Goal: Task Accomplishment & Management: Manage account settings

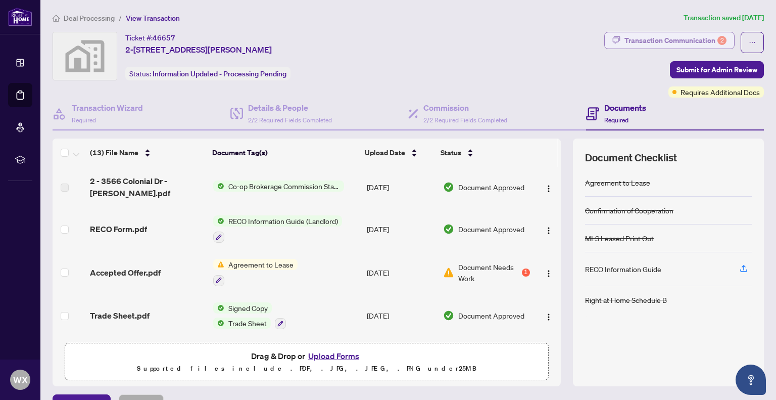
click at [681, 42] on div "Transaction Communication 2" at bounding box center [675, 40] width 102 height 16
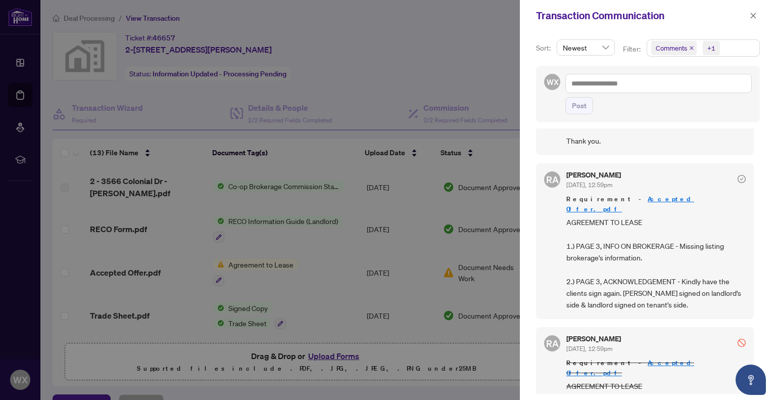
scroll to position [152, 0]
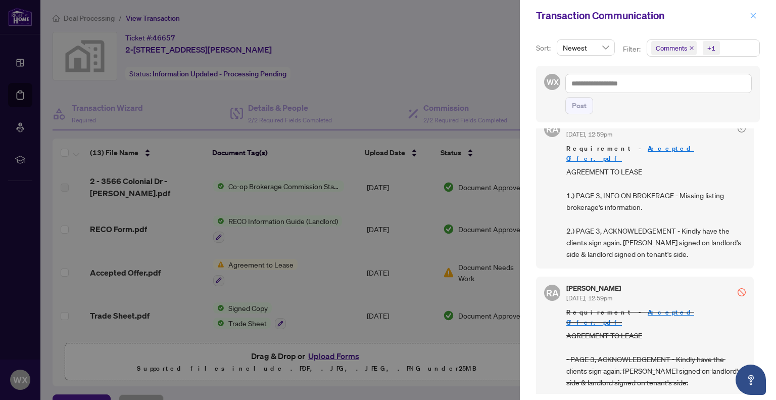
click at [754, 16] on icon "close" at bounding box center [754, 16] width 6 height 6
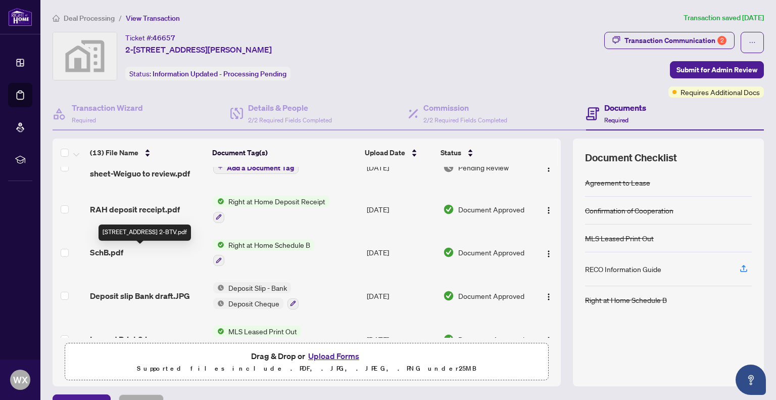
scroll to position [253, 0]
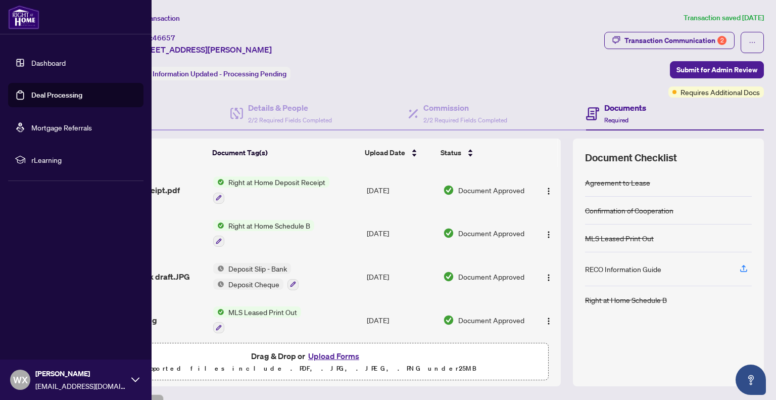
click at [47, 91] on link "Deal Processing" at bounding box center [56, 94] width 51 height 9
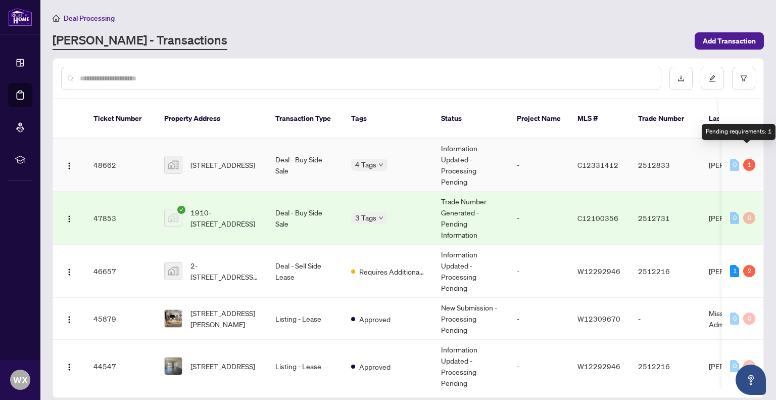
click at [748, 159] on div "1" at bounding box center [749, 165] width 12 height 12
click at [744, 159] on div "1" at bounding box center [749, 165] width 12 height 12
click at [735, 133] on div "Pending requirements: 1" at bounding box center [739, 132] width 74 height 16
click at [261, 152] on td "[STREET_ADDRESS]" at bounding box center [211, 164] width 111 height 53
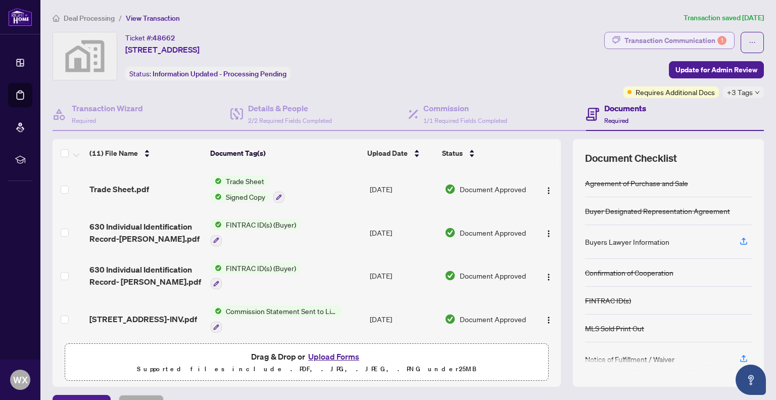
click at [704, 40] on div "Transaction Communication 1" at bounding box center [675, 40] width 102 height 16
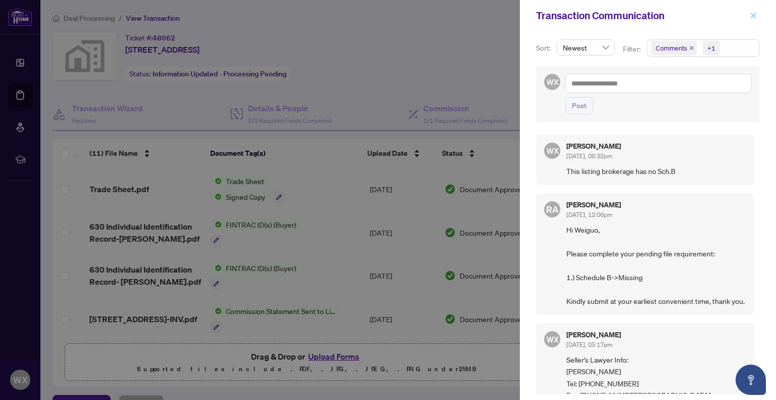
click at [751, 16] on icon "close" at bounding box center [753, 15] width 7 height 7
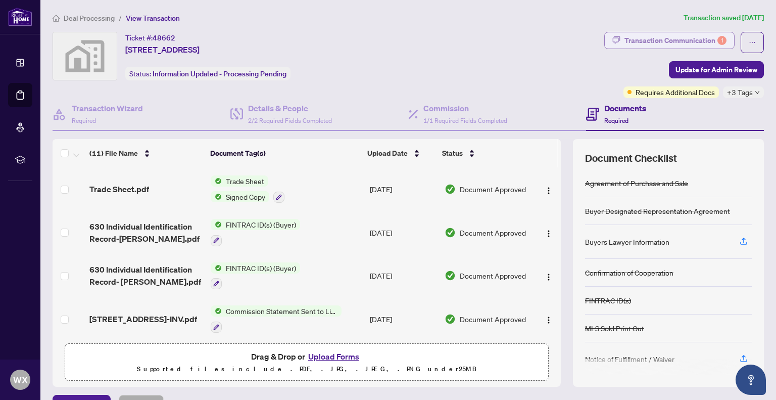
click at [689, 40] on div "Transaction Communication 1" at bounding box center [675, 40] width 102 height 16
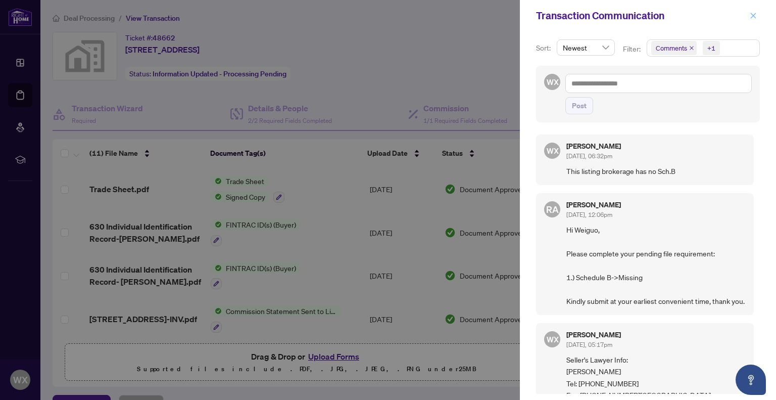
click at [750, 17] on icon "close" at bounding box center [753, 15] width 7 height 7
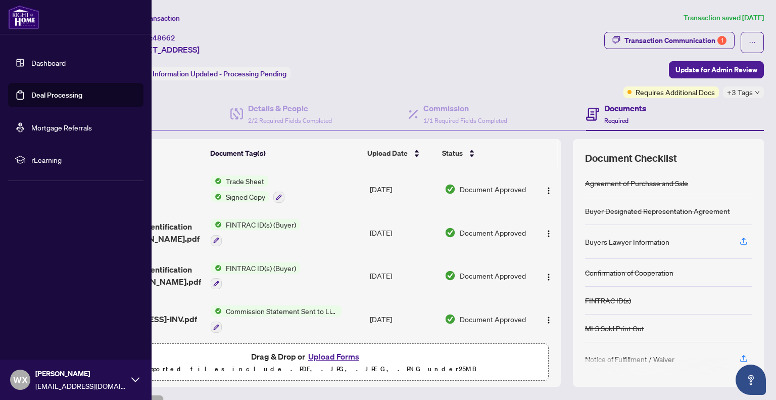
click at [32, 100] on link "Deal Processing" at bounding box center [56, 94] width 51 height 9
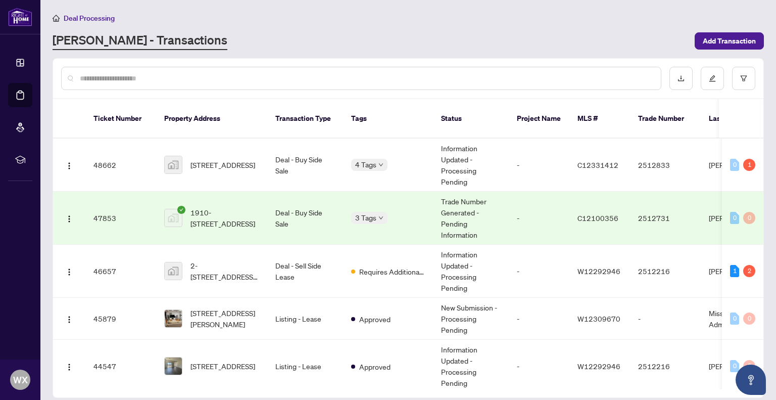
click at [408, 212] on div "3 Tags" at bounding box center [388, 218] width 74 height 12
click at [285, 201] on td "Deal - Buy Side Sale" at bounding box center [305, 217] width 76 height 53
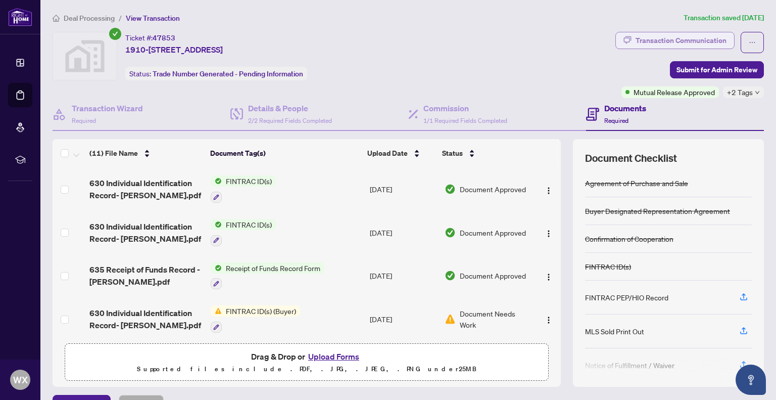
click at [690, 42] on div "Transaction Communication" at bounding box center [680, 40] width 91 height 16
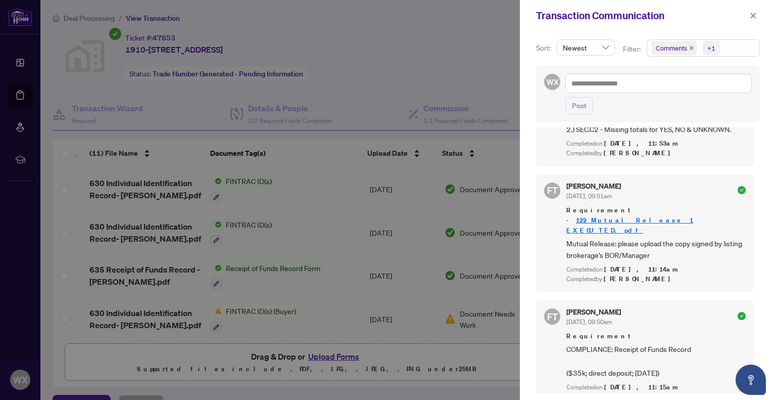
scroll to position [239, 0]
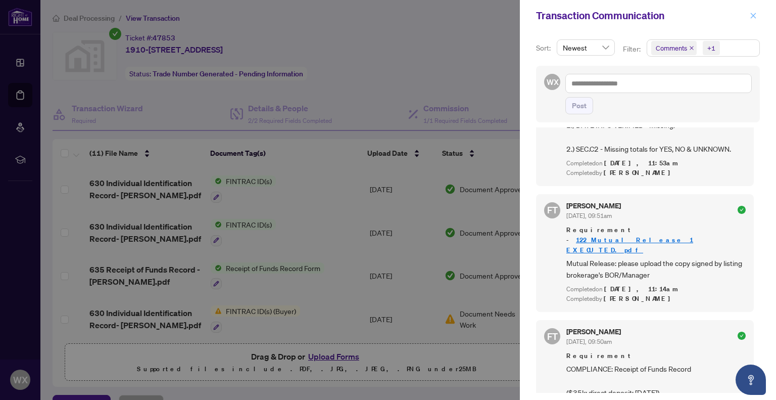
click at [752, 13] on icon "close" at bounding box center [753, 15] width 7 height 7
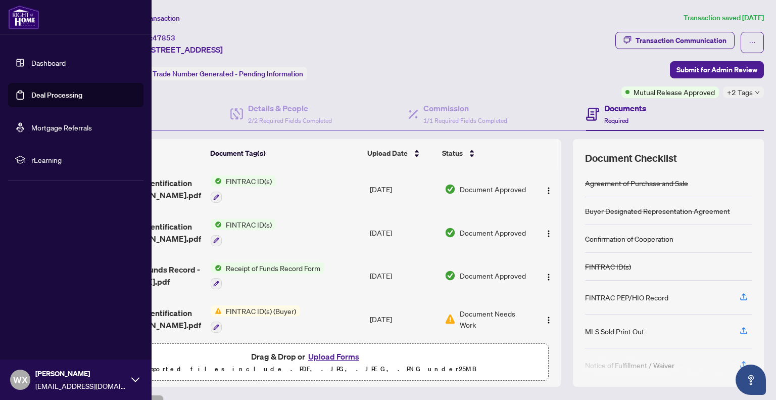
click at [36, 90] on link "Deal Processing" at bounding box center [56, 94] width 51 height 9
